Goal: Navigation & Orientation: Find specific page/section

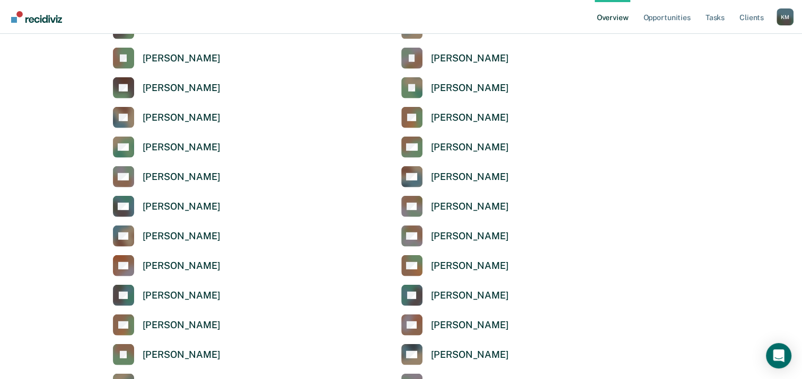
scroll to position [2866, 0]
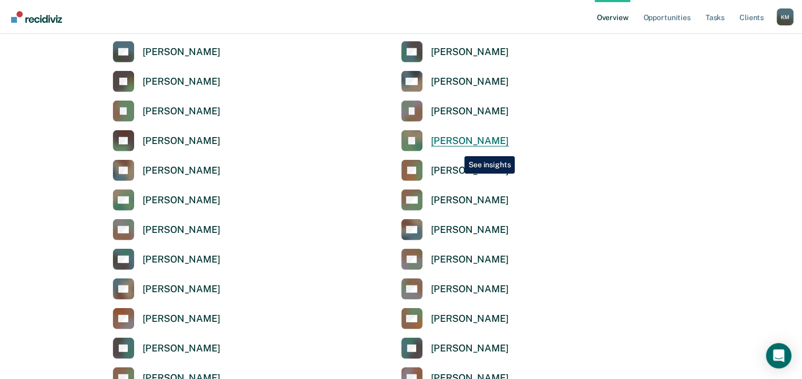
click at [456, 148] on link "[PERSON_NAME]" at bounding box center [455, 140] width 108 height 21
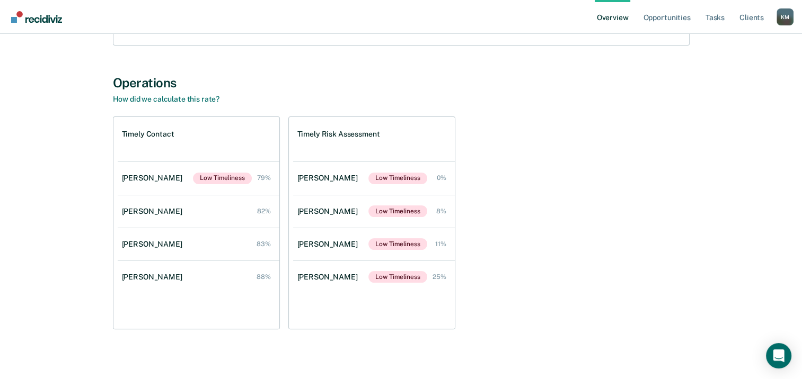
scroll to position [189, 0]
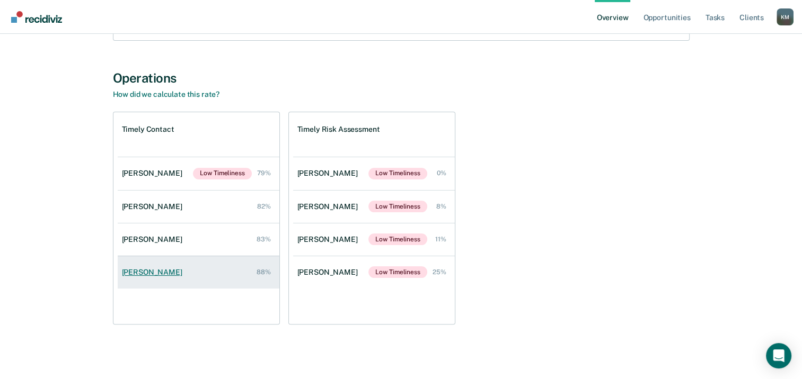
click at [158, 272] on div "[PERSON_NAME]" at bounding box center [154, 272] width 65 height 9
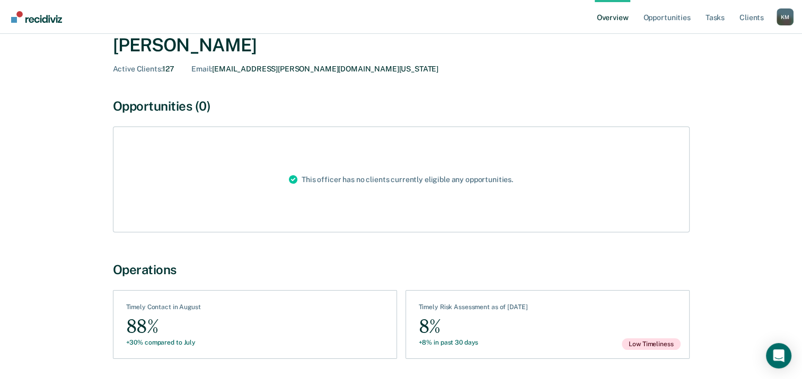
scroll to position [24, 0]
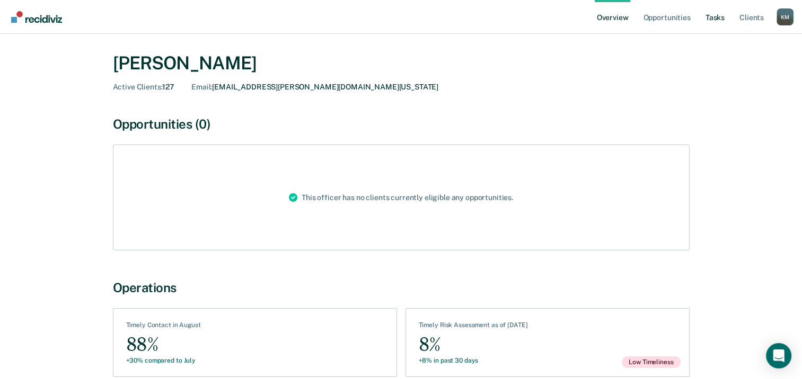
click at [716, 21] on link "Tasks" at bounding box center [714, 17] width 23 height 34
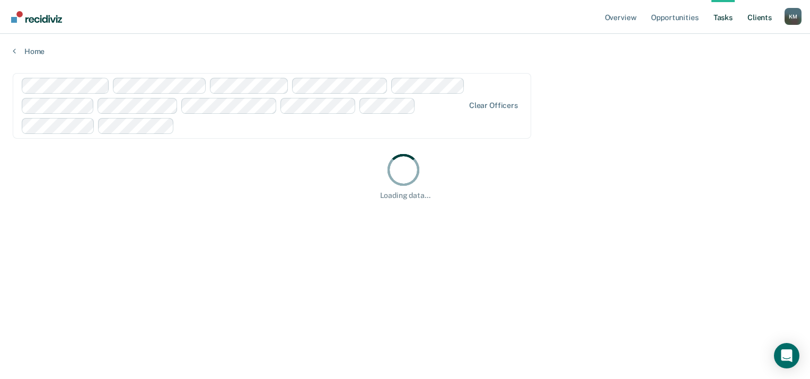
click at [759, 20] on link "Client s" at bounding box center [759, 17] width 29 height 34
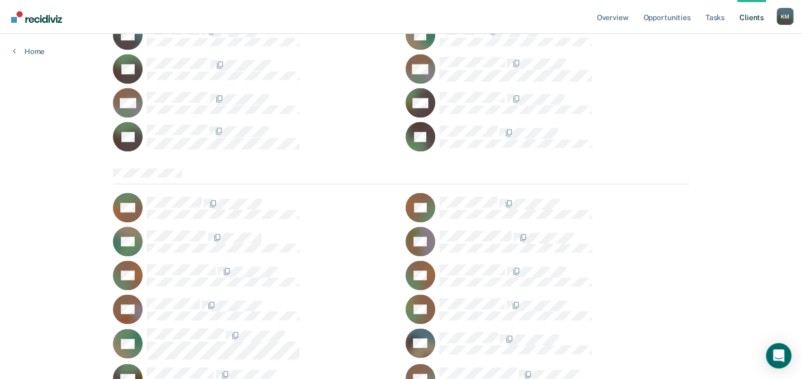
scroll to position [1113, 0]
